Goal: Task Accomplishment & Management: Use online tool/utility

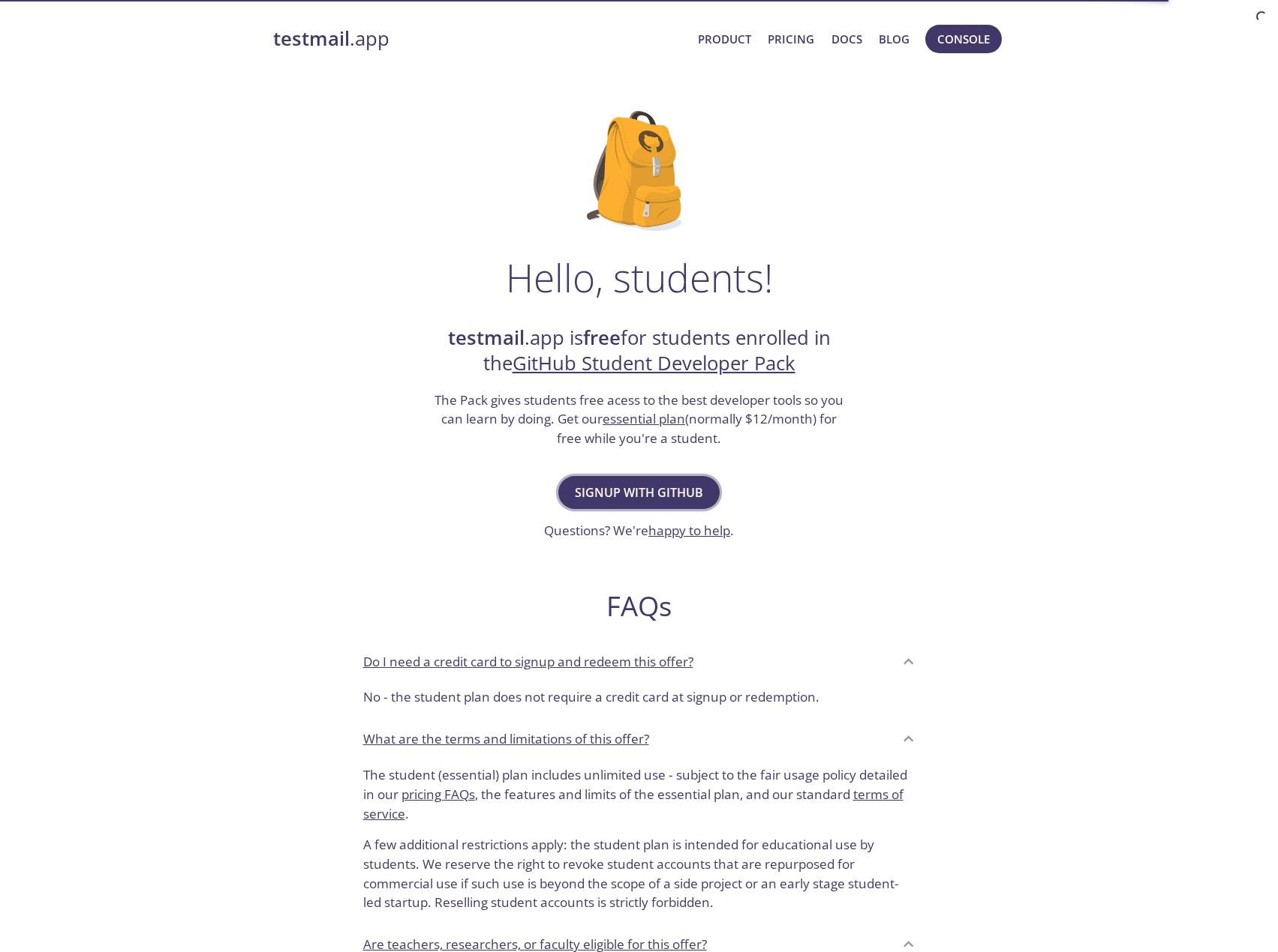
click at [639, 497] on span "Signup with GitHub" at bounding box center [639, 492] width 128 height 21
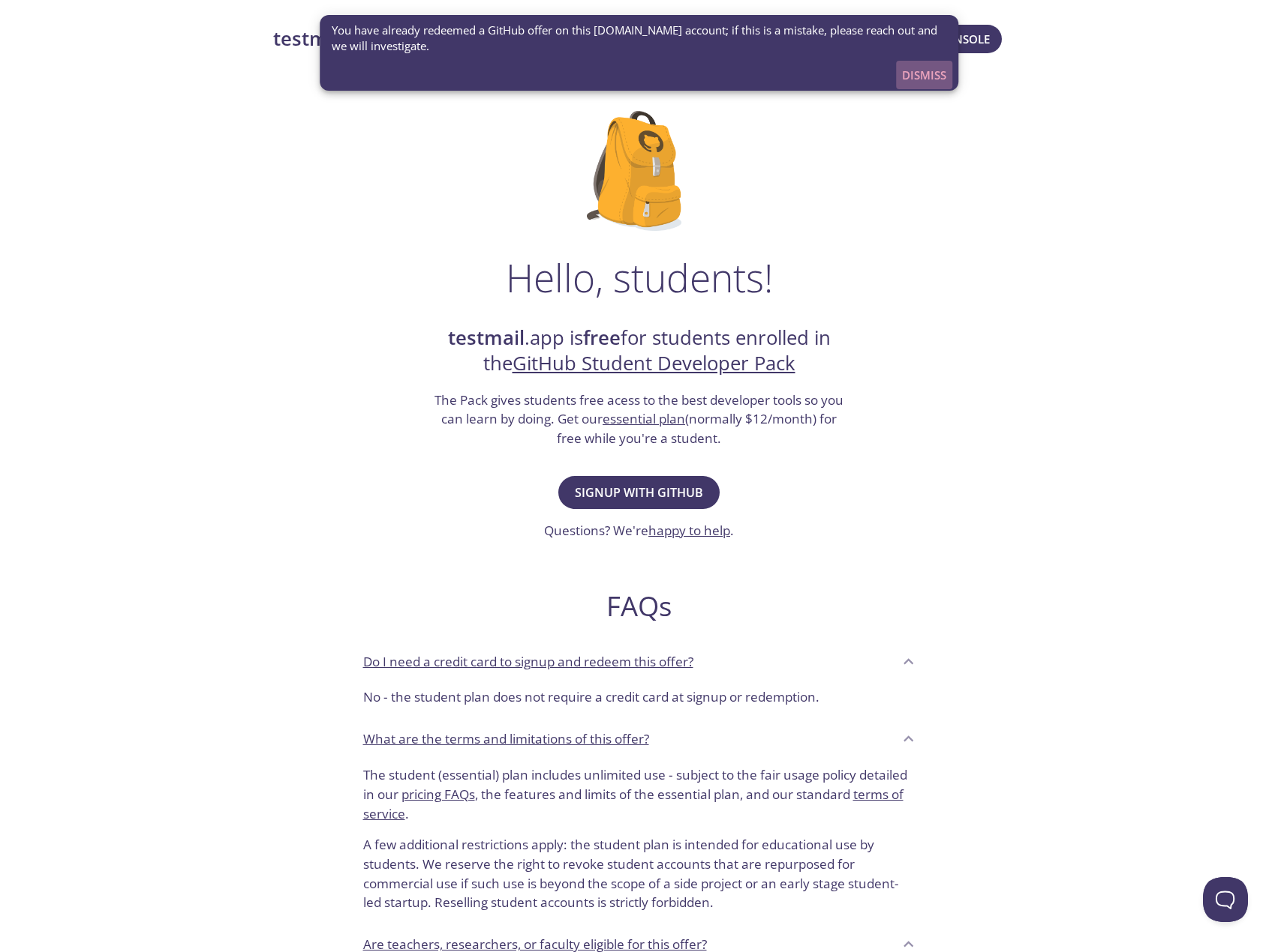
click at [925, 76] on span "Dismiss" at bounding box center [924, 74] width 44 height 19
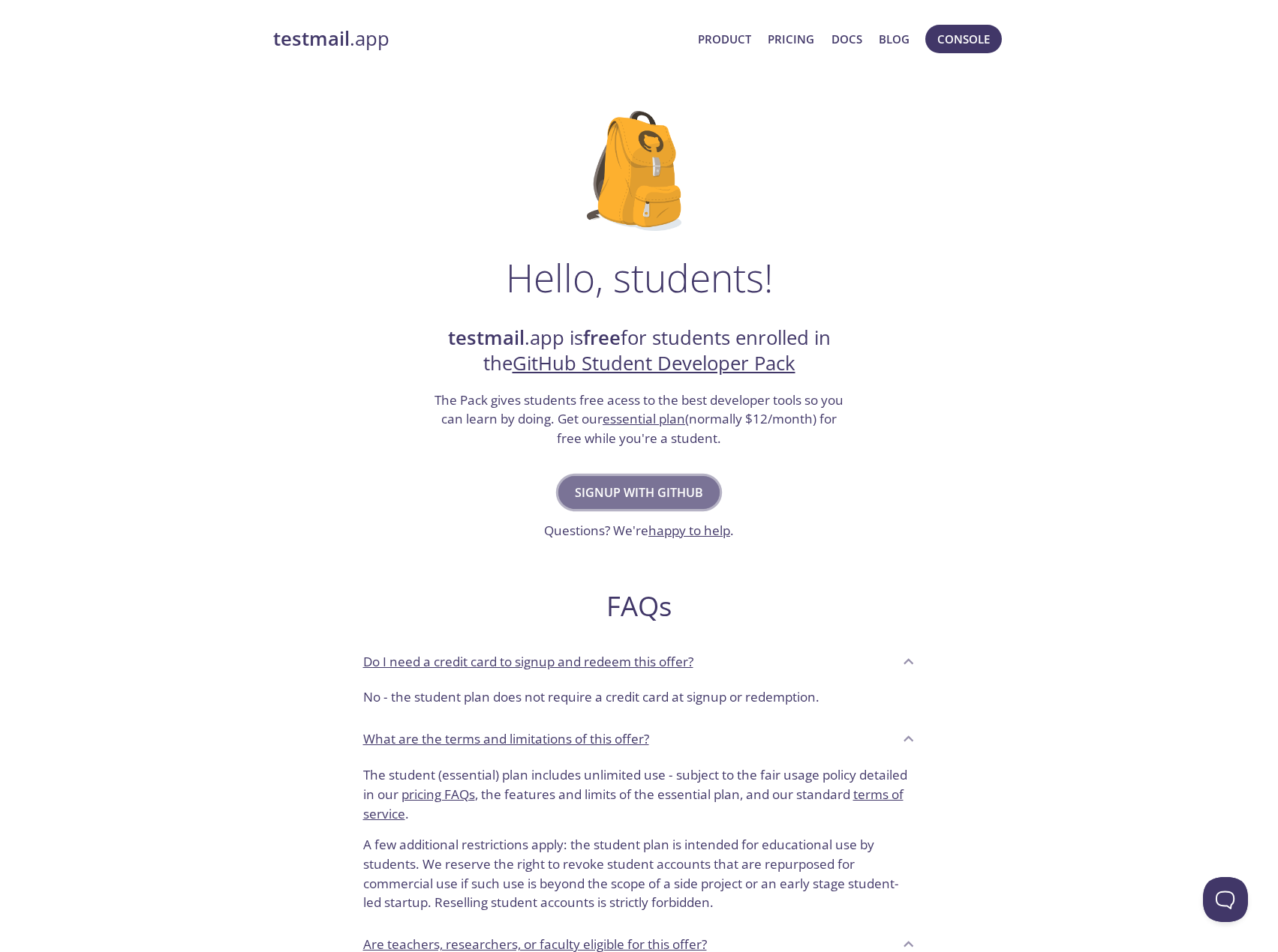
click at [655, 494] on span "Signup with GitHub" at bounding box center [639, 492] width 128 height 21
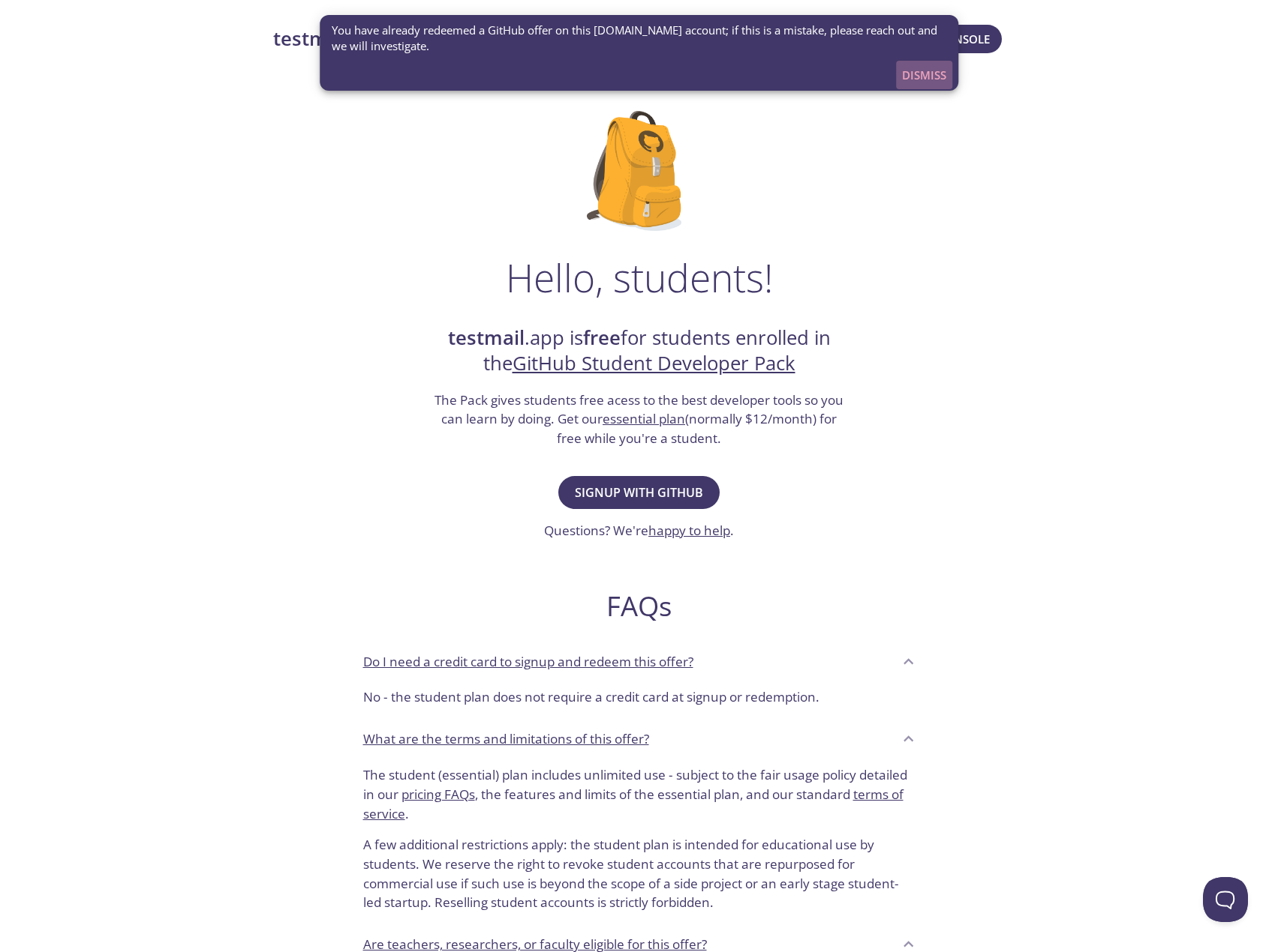
click at [919, 70] on span "Dismiss" at bounding box center [924, 74] width 44 height 19
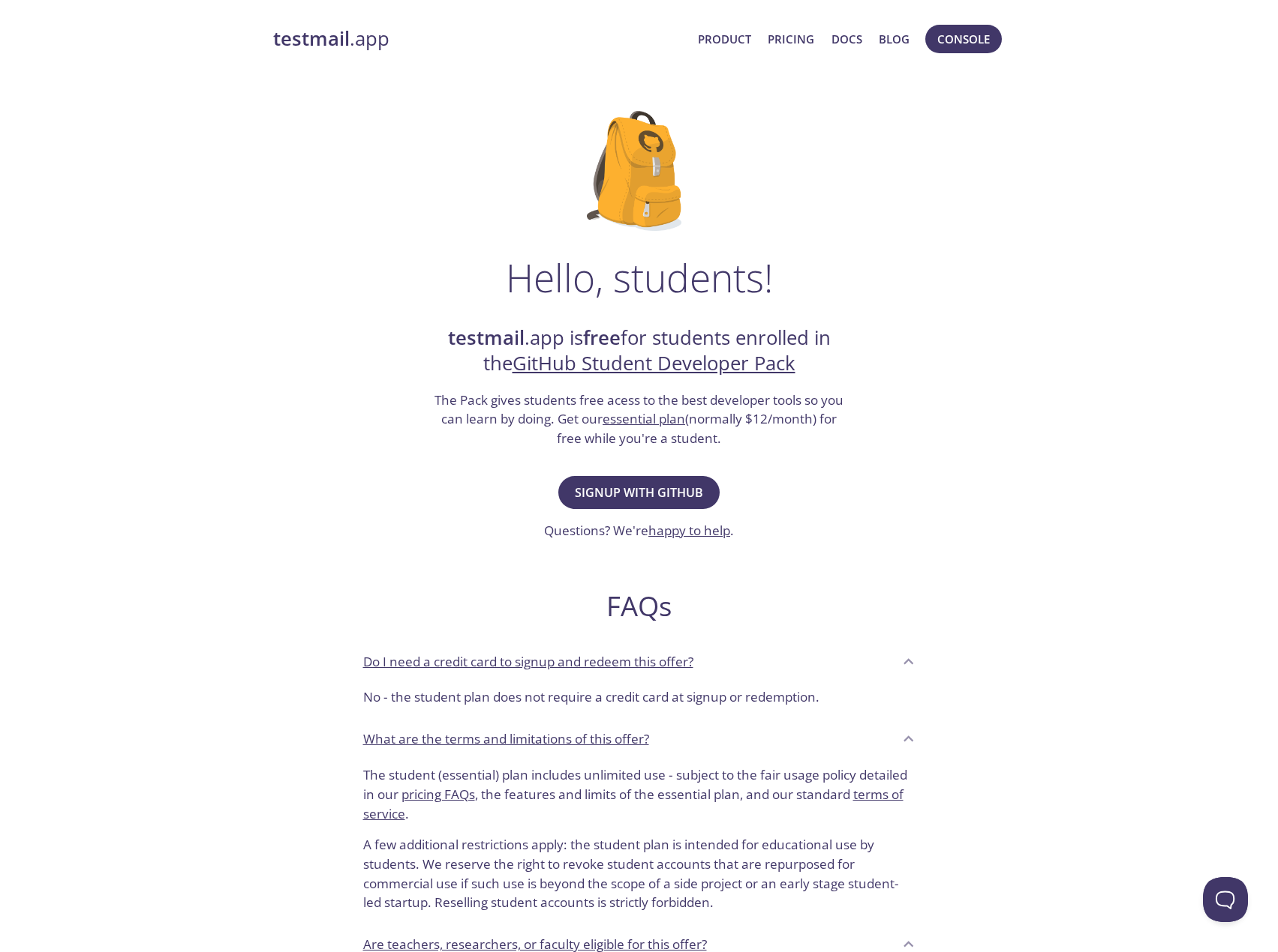
click at [364, 35] on link "testmail .app" at bounding box center [480, 39] width 413 height 25
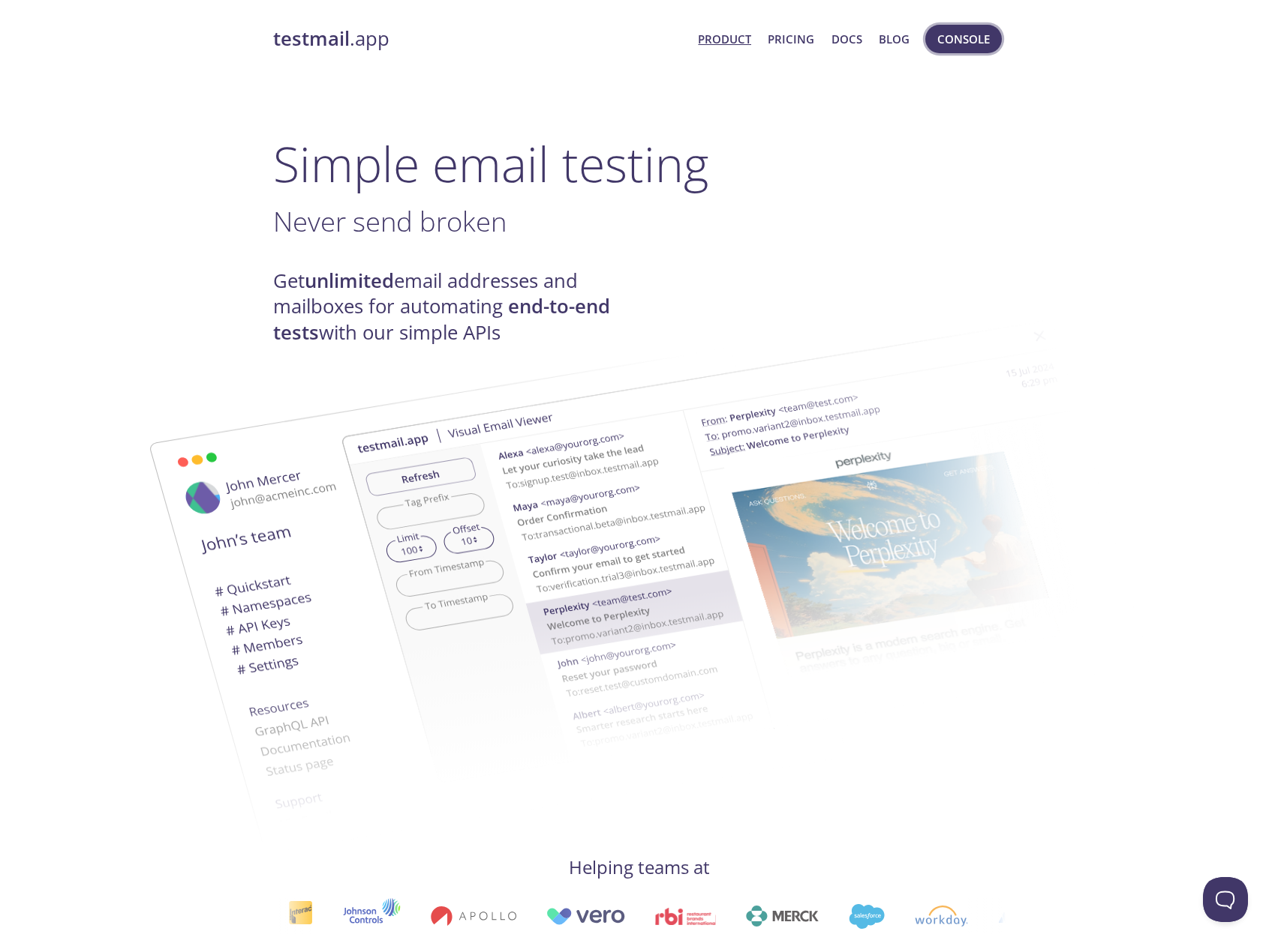
click at [951, 44] on span "Console" at bounding box center [963, 39] width 52 height 19
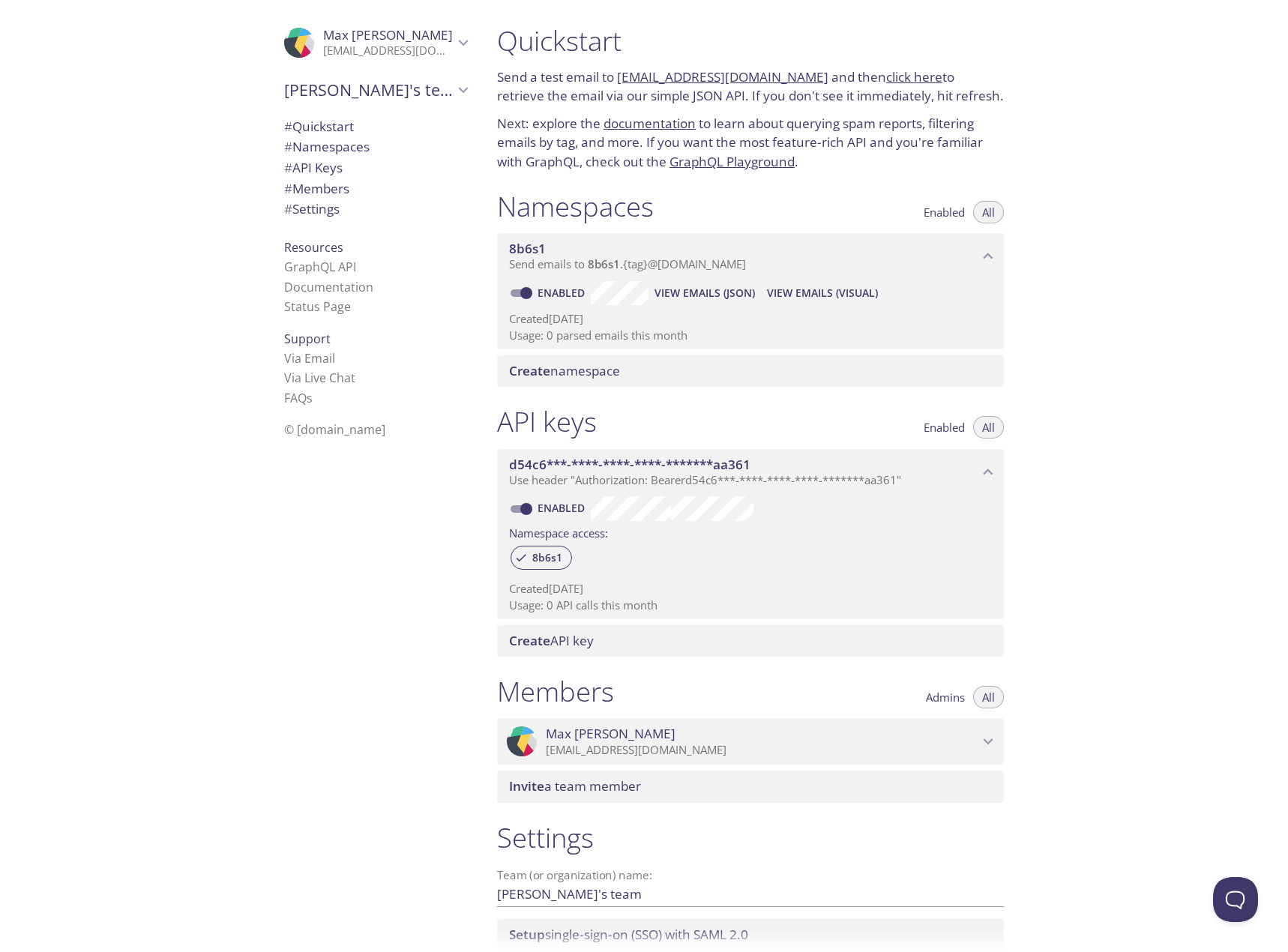
click at [982, 259] on icon "8b6s1 namespace" at bounding box center [988, 256] width 19 height 19
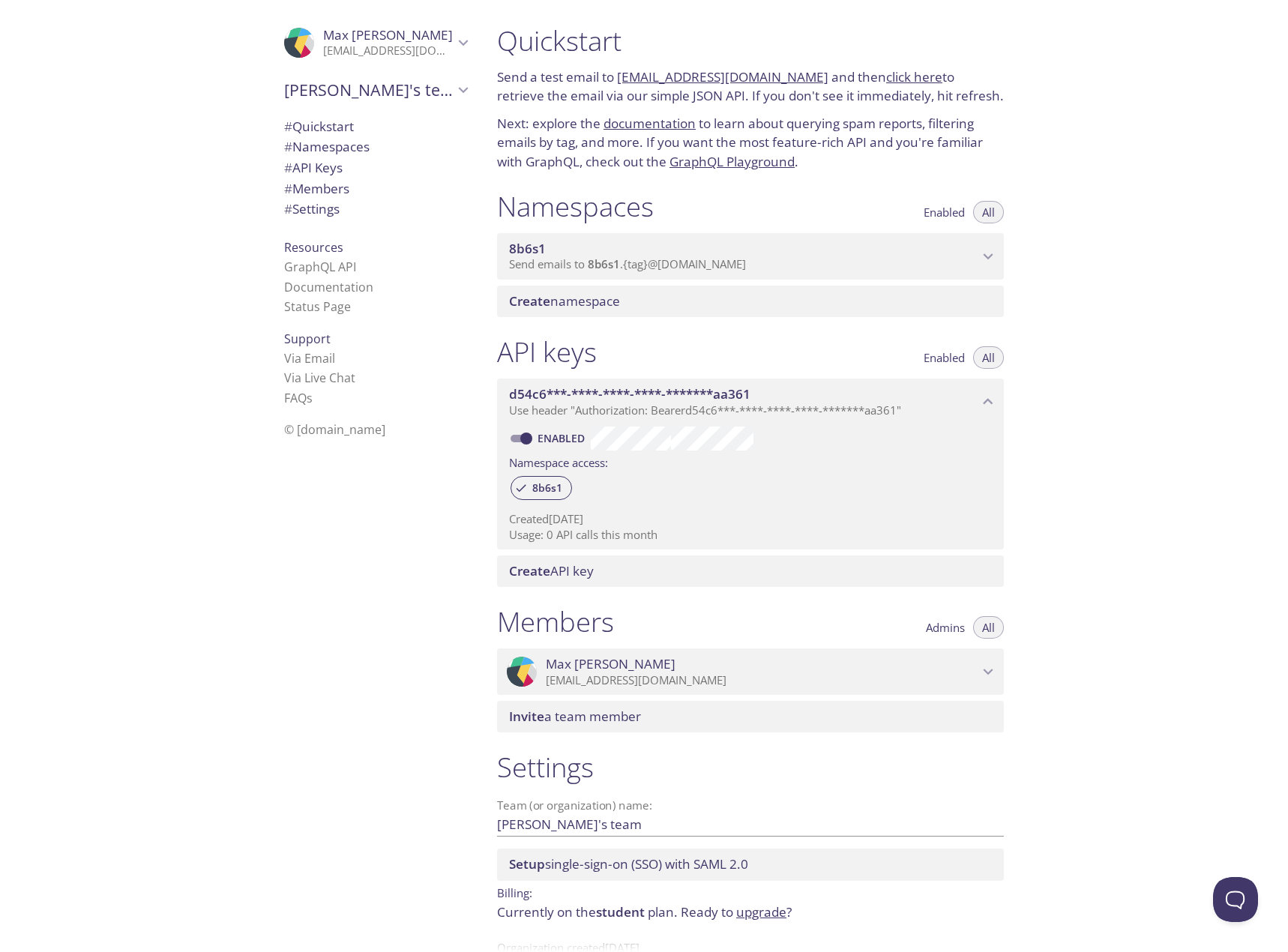
click at [982, 259] on icon "8b6s1 namespace" at bounding box center [988, 256] width 19 height 19
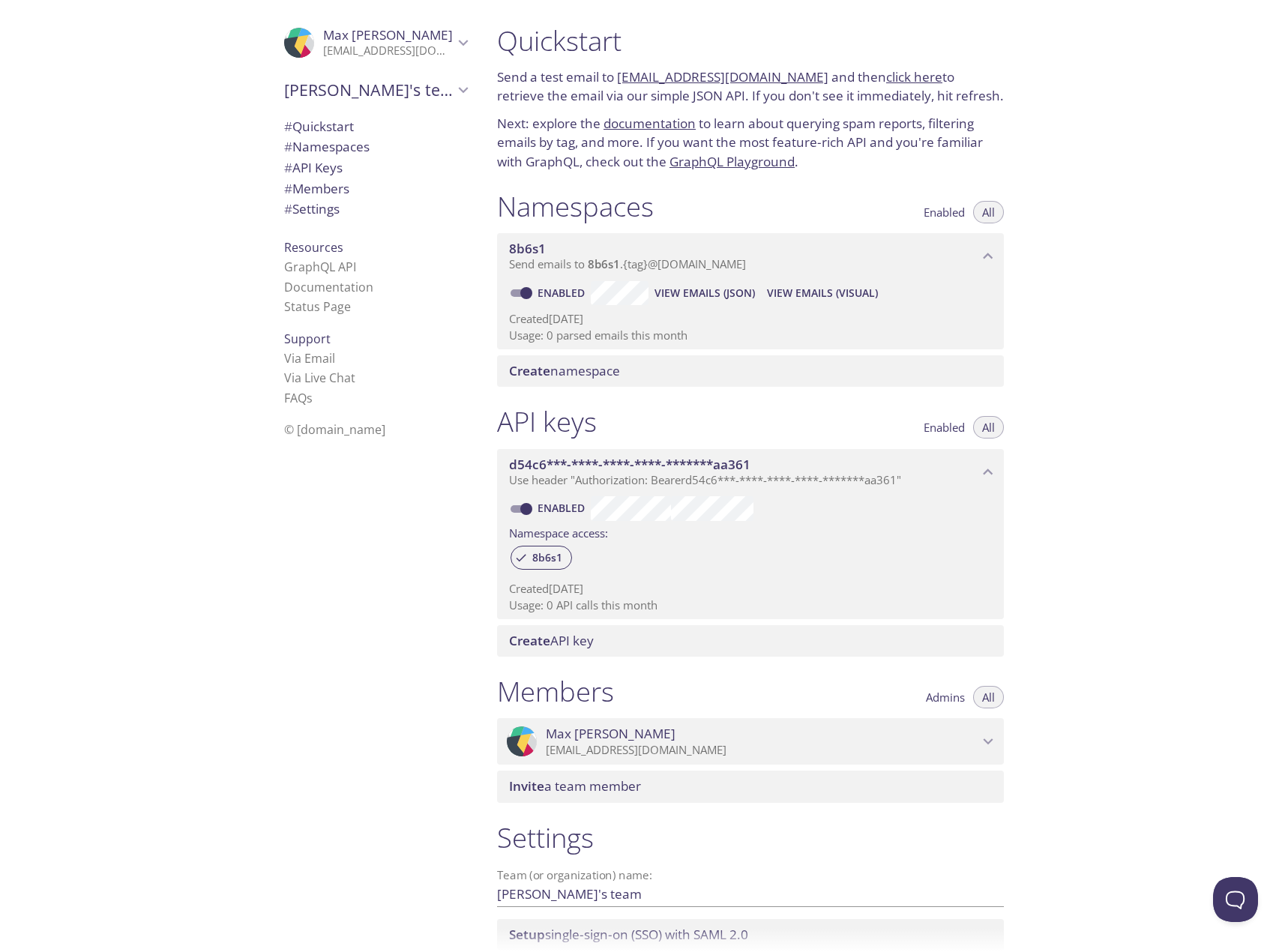
click at [792, 302] on span "View Emails (Visual)" at bounding box center [823, 293] width 111 height 18
click at [730, 73] on link "8b6s1.test@inbox.testmail.app" at bounding box center [722, 77] width 212 height 17
click at [220, 578] on div ".cls-1 { fill: #6d5ca8; } .cls-2 { fill: #3fc191; } .cls-3 { fill: #3b4752; } .…" at bounding box center [242, 476] width 485 height 952
click at [808, 291] on span "View Emails (Visual)" at bounding box center [823, 293] width 111 height 18
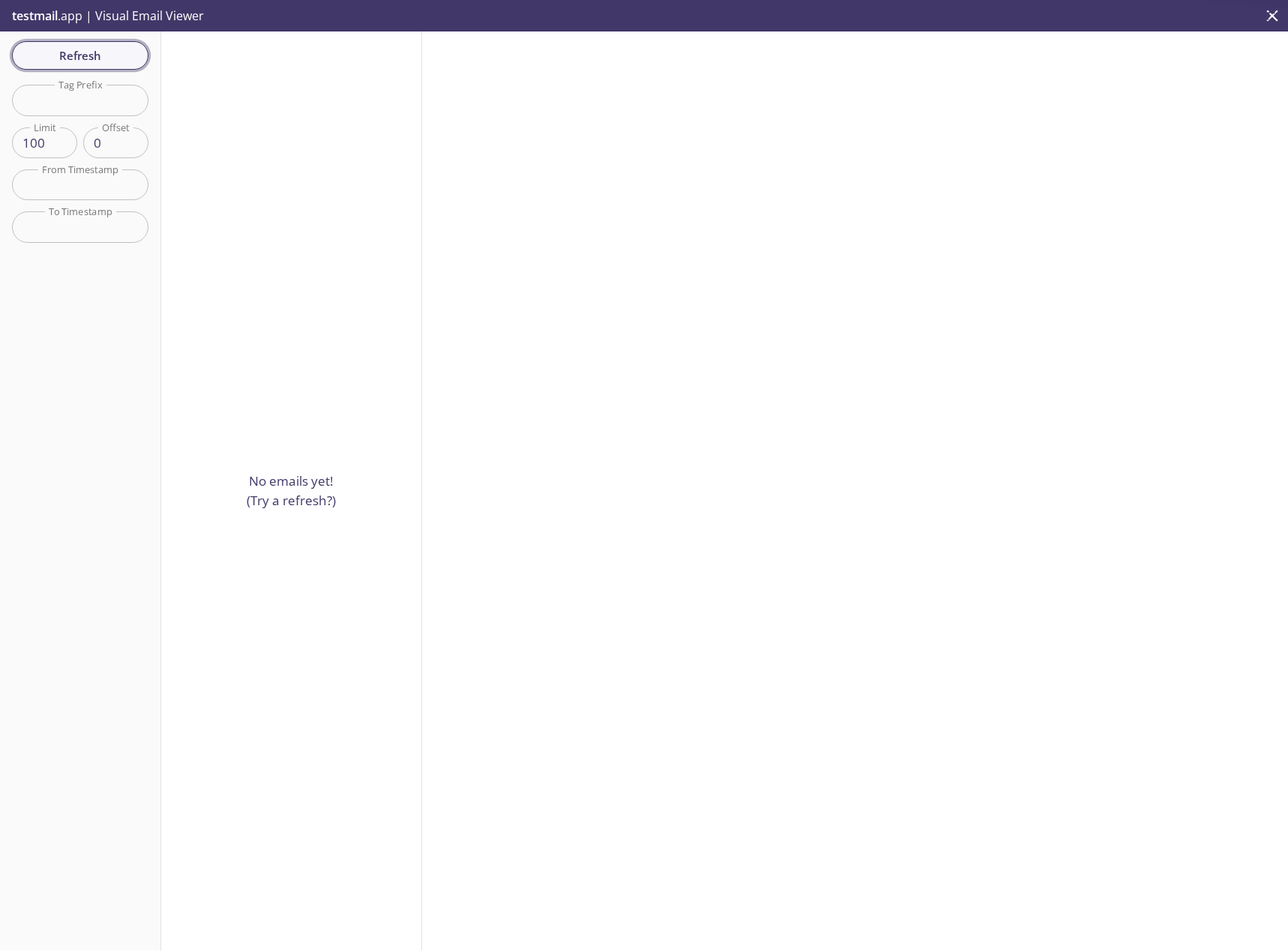
click at [66, 62] on span "Refresh" at bounding box center [79, 55] width 112 height 19
click at [233, 78] on span "To: 8b6s1.test@inbox.testmail.app" at bounding box center [271, 78] width 196 height 15
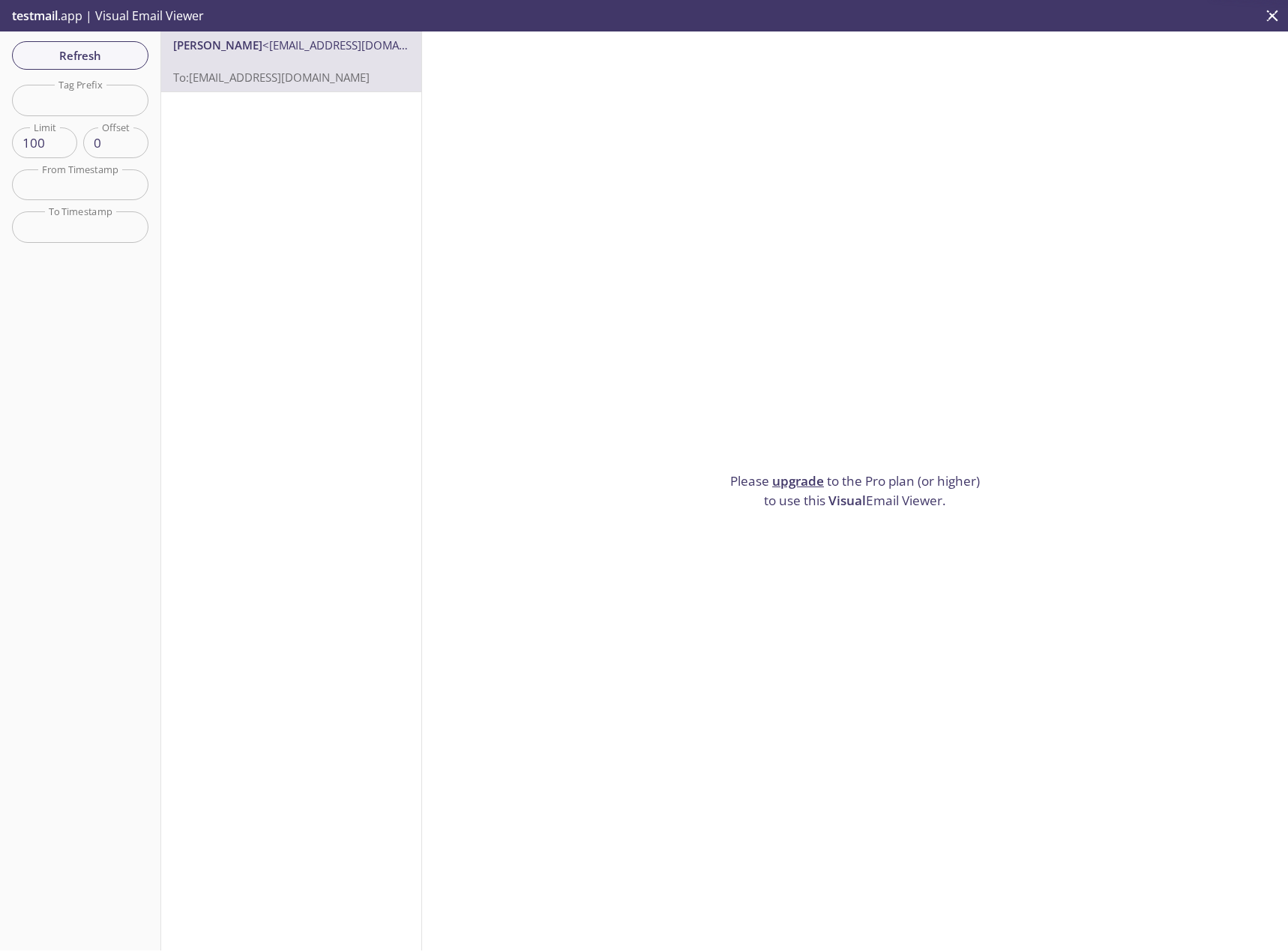
click at [250, 78] on span "To: 8b6s1.test@inbox.testmail.app" at bounding box center [271, 78] width 196 height 15
click at [271, 76] on span "To: 8b6s1.test@inbox.testmail.app" at bounding box center [271, 78] width 196 height 15
click at [362, 63] on p "To: 8b6s1.test@inbox.testmail.app" at bounding box center [291, 69] width 236 height 32
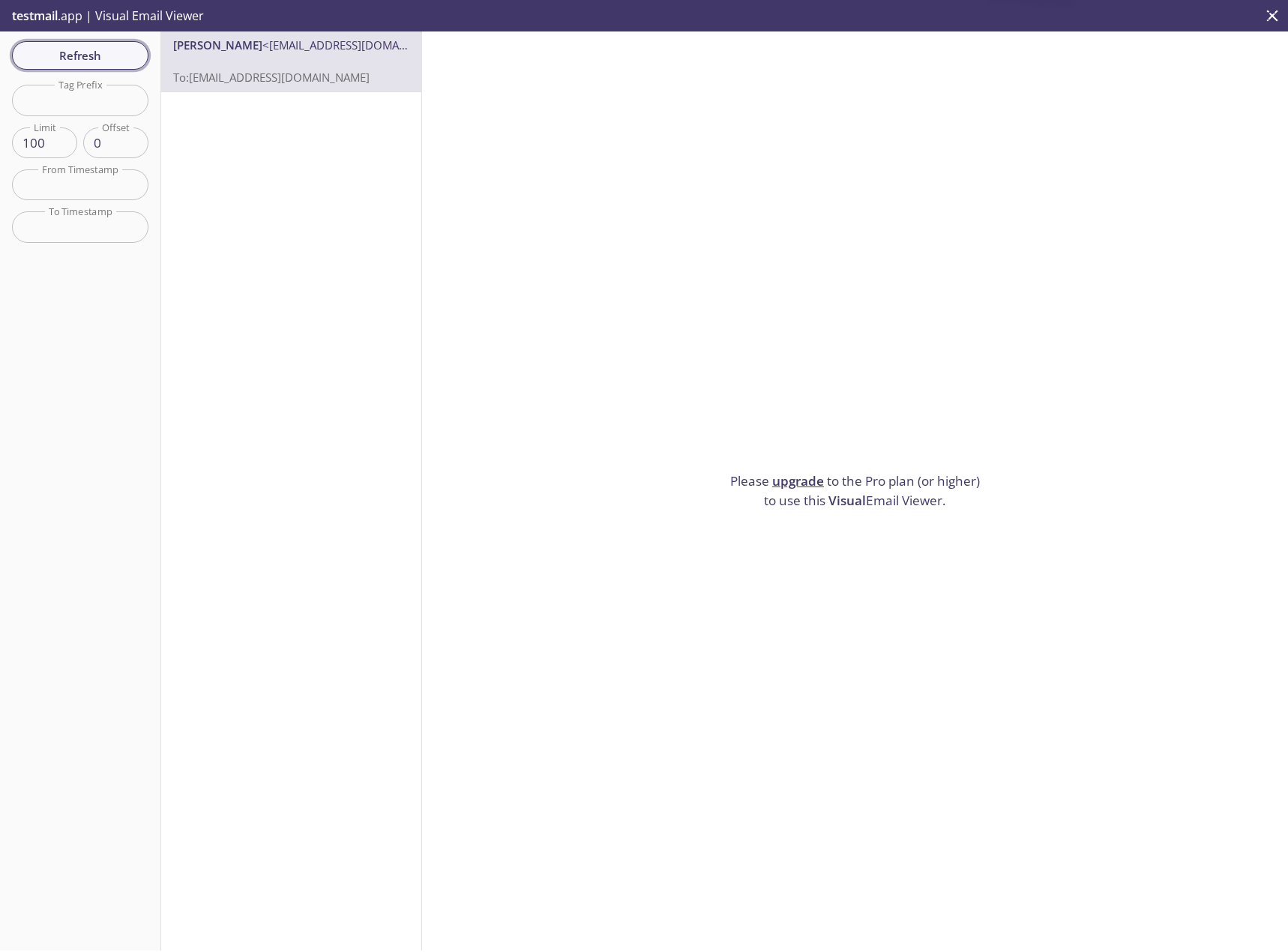
click at [62, 64] on span "Refresh" at bounding box center [79, 55] width 112 height 19
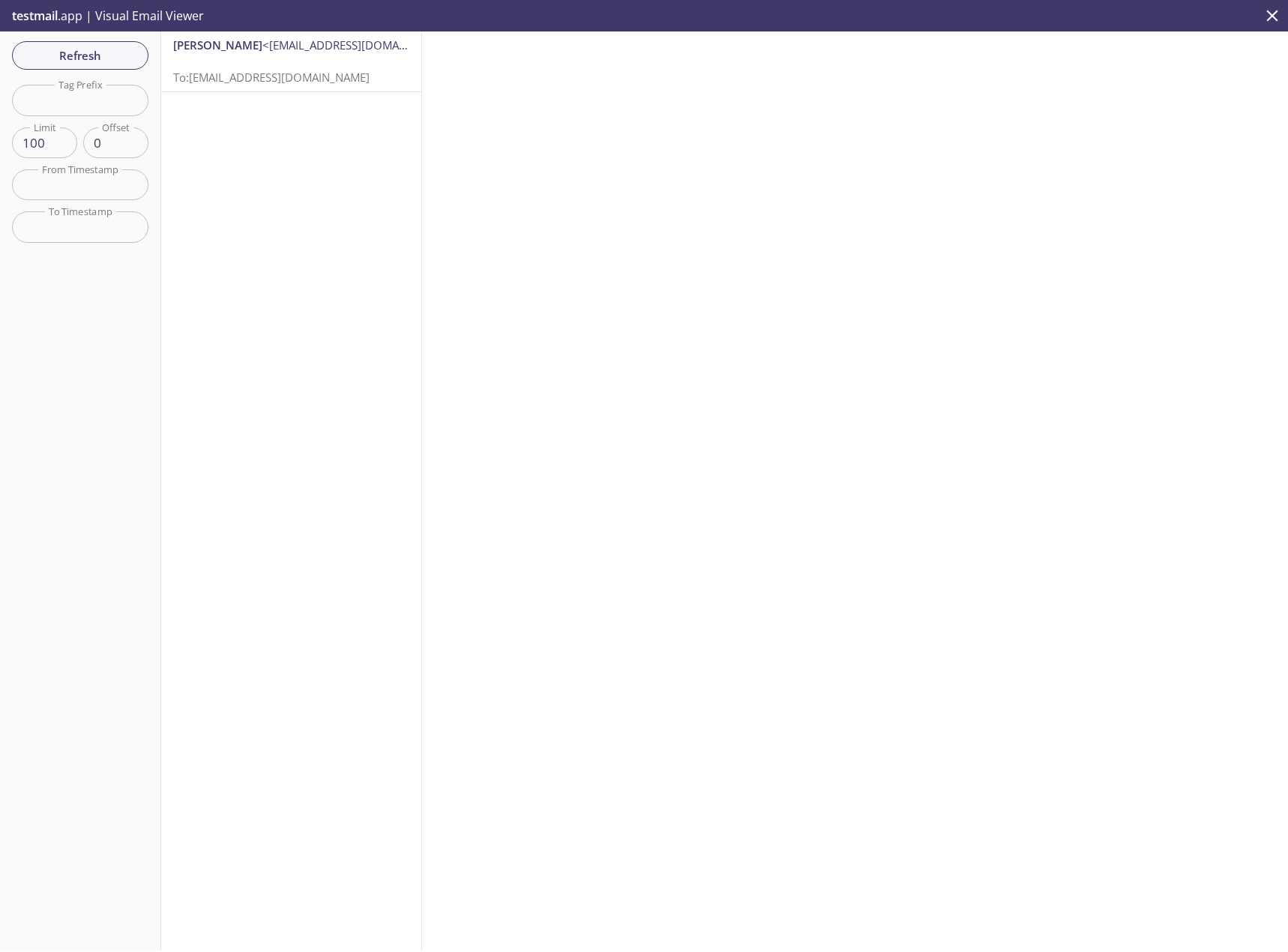
click at [400, 50] on div "max roe <maxroe66300@gmail.com> To: 8b6s1.test@inbox.testmail.app" at bounding box center [291, 61] width 260 height 60
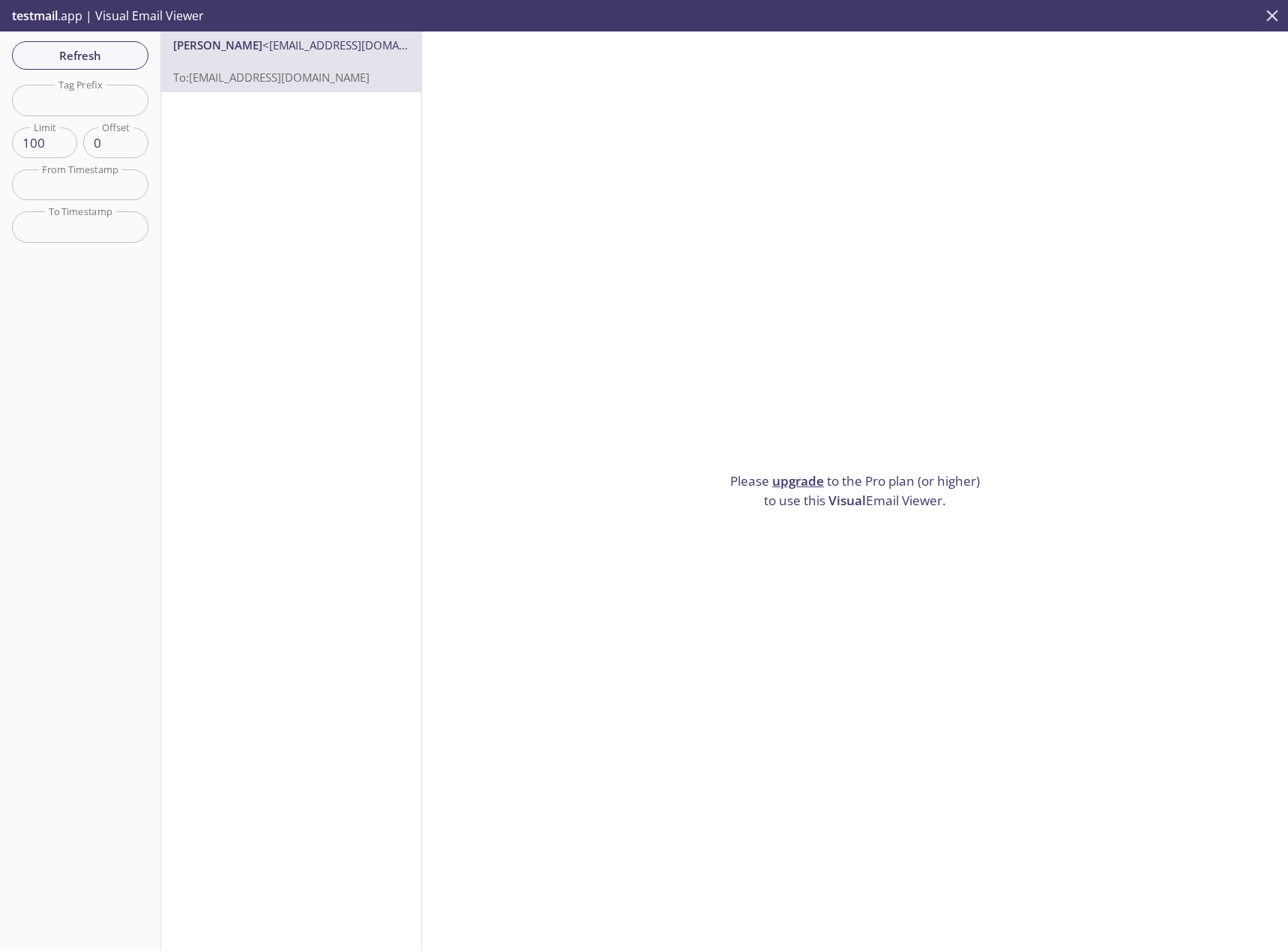
click at [1276, 13] on icon "close" at bounding box center [1272, 15] width 19 height 19
